Goal: Task Accomplishment & Management: Complete application form

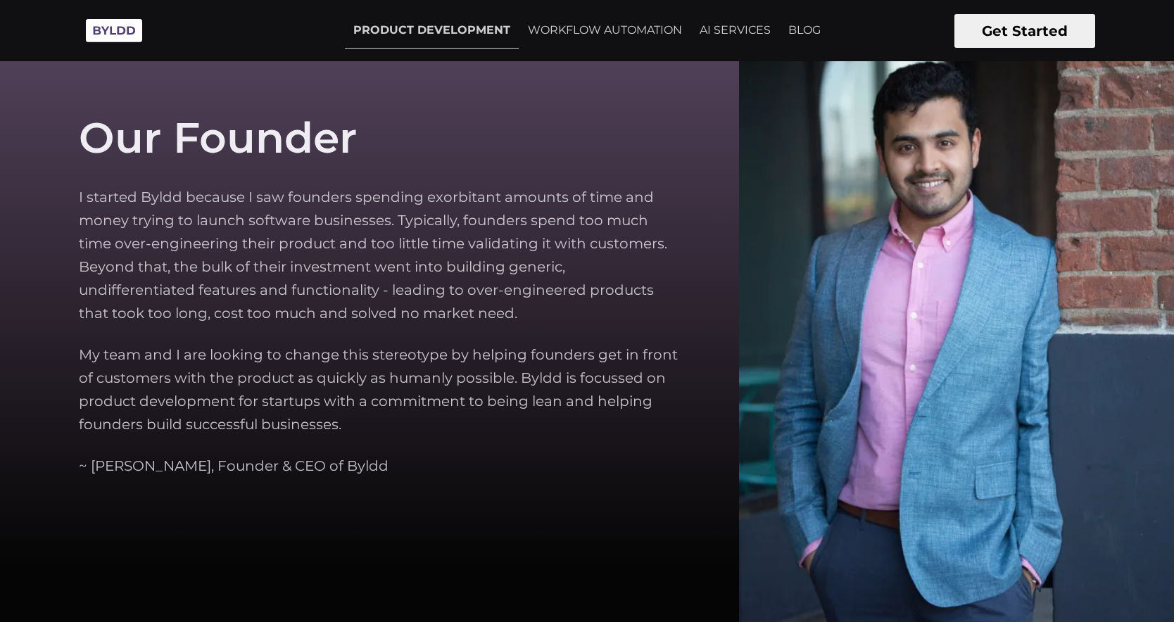
scroll to position [4379, 0]
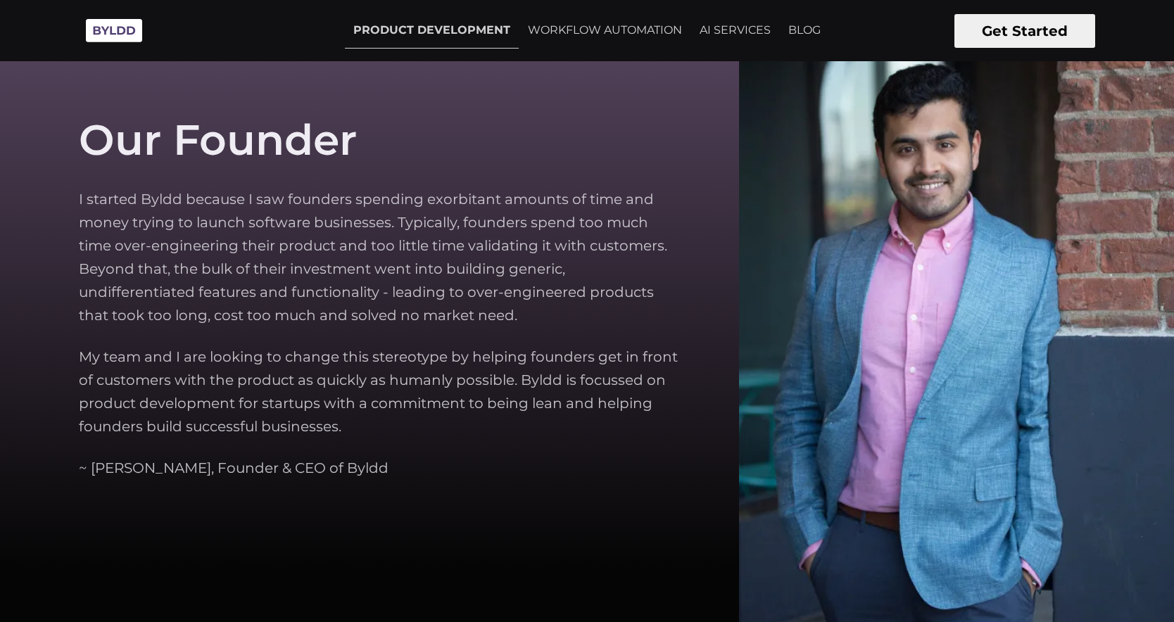
click at [134, 26] on img at bounding box center [114, 30] width 70 height 39
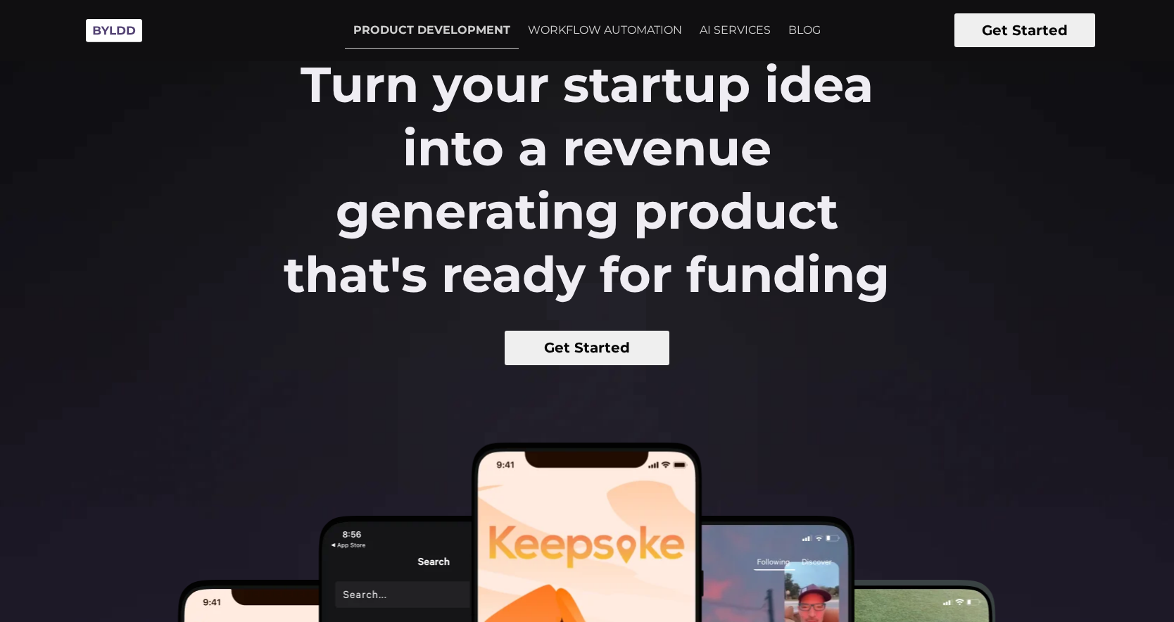
scroll to position [109, 0]
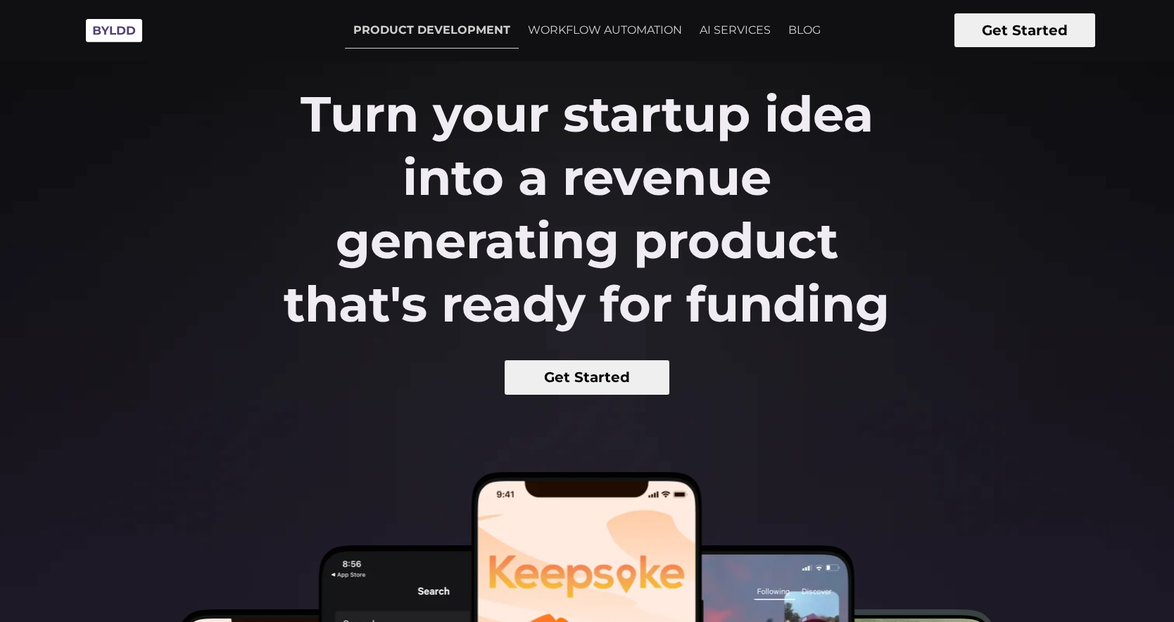
click at [548, 362] on button "Get Started" at bounding box center [587, 377] width 165 height 34
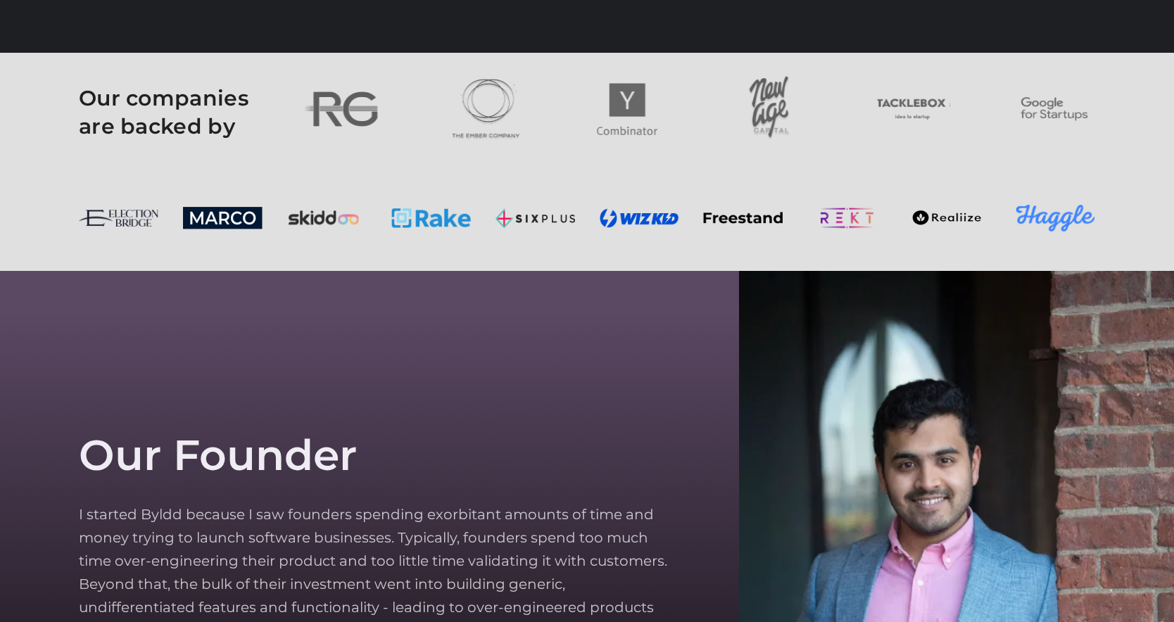
scroll to position [4065, 0]
